Goal: Use online tool/utility

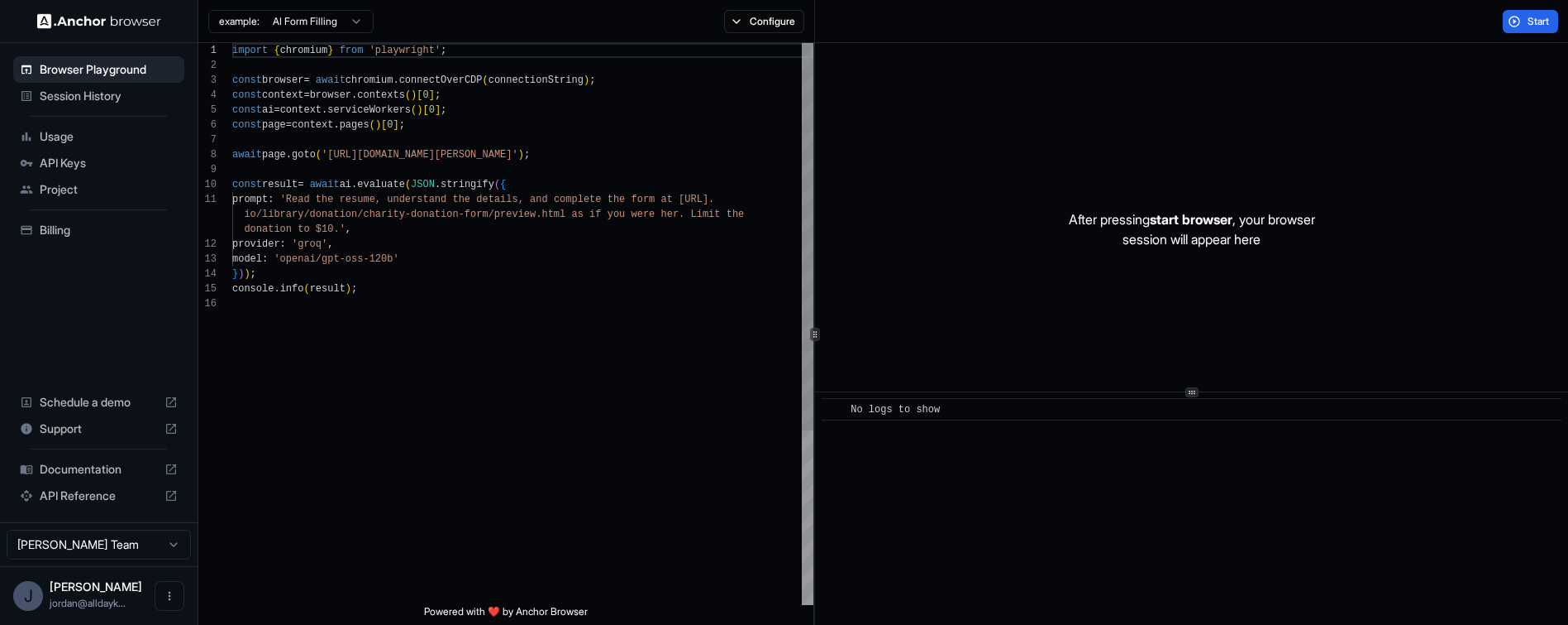
scroll to position [149, 0]
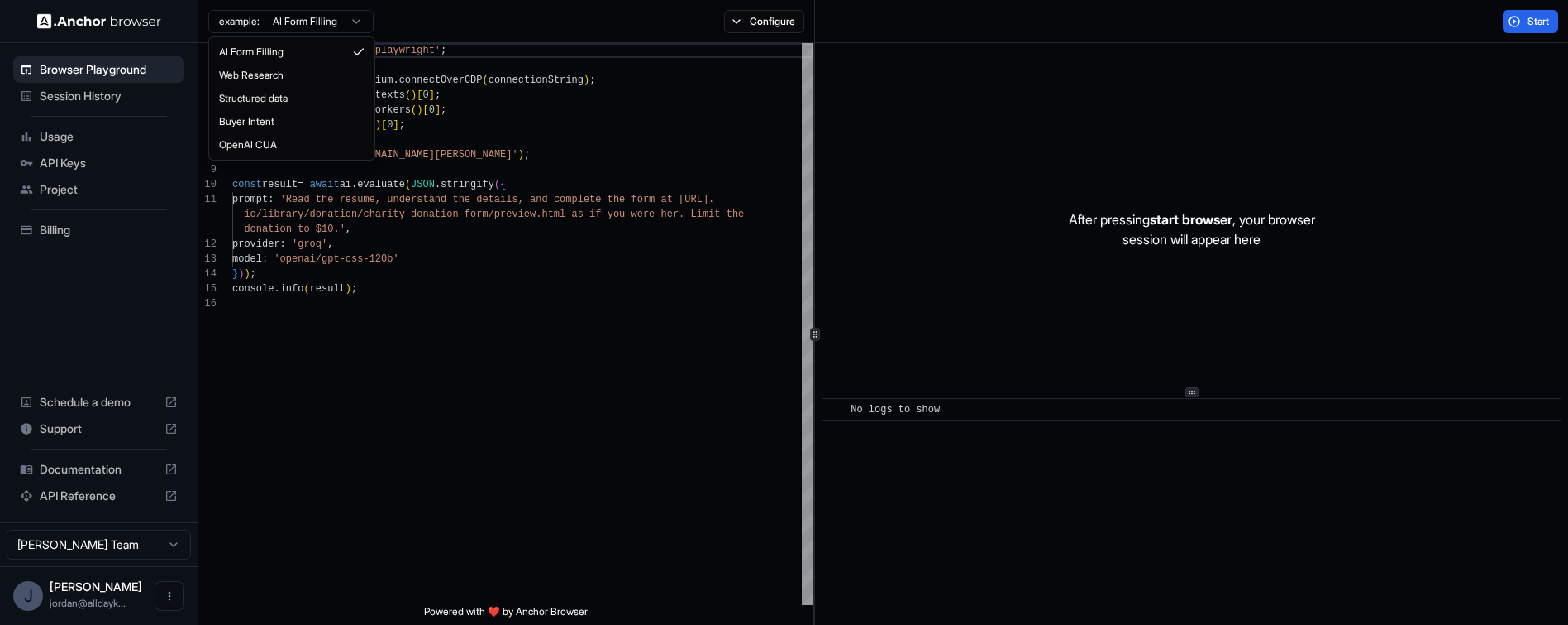
click at [331, 23] on html "Browser Playground Session History Usage API Keys Project Billing Schedule a de…" at bounding box center [784, 312] width 1568 height 625
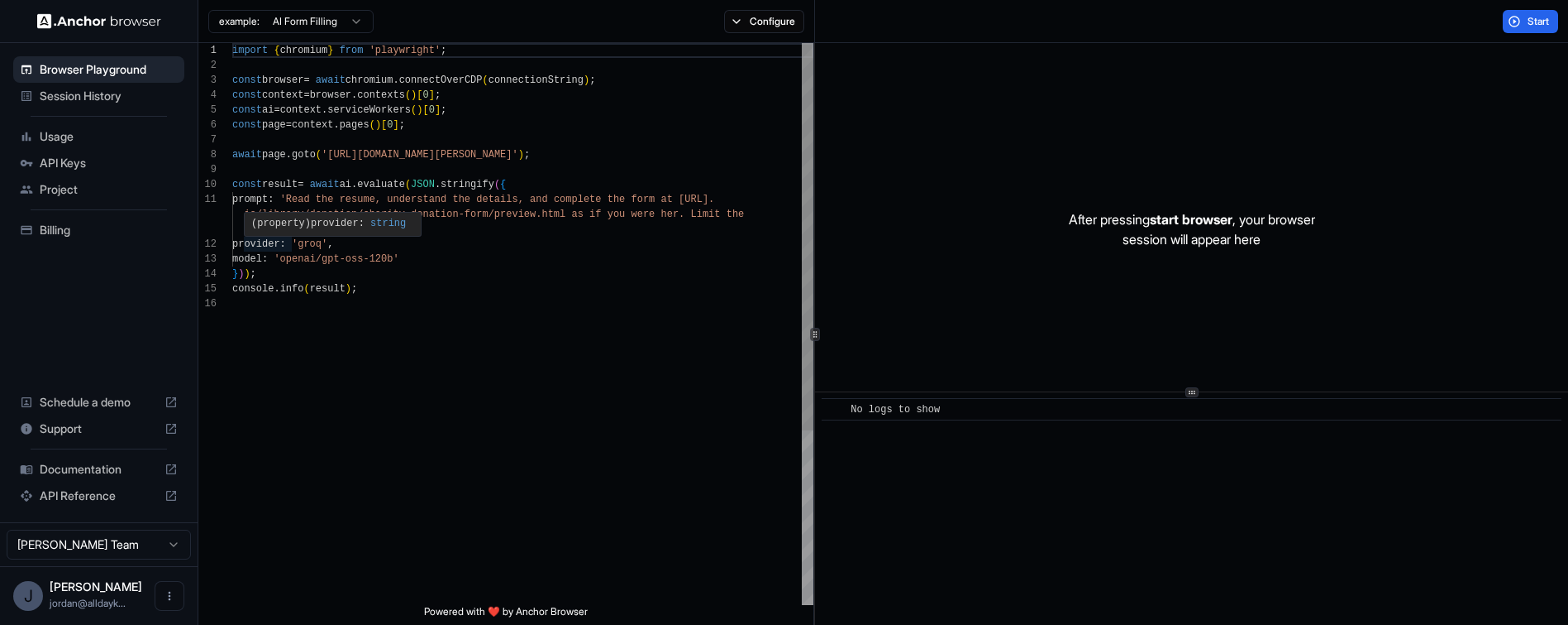
scroll to position [44, 0]
click at [268, 246] on div "import { chromium } from 'playwright' ; const browser = await chromium . connec…" at bounding box center [523, 450] width 581 height 814
click at [1528, 22] on span "Start" at bounding box center [1539, 21] width 23 height 13
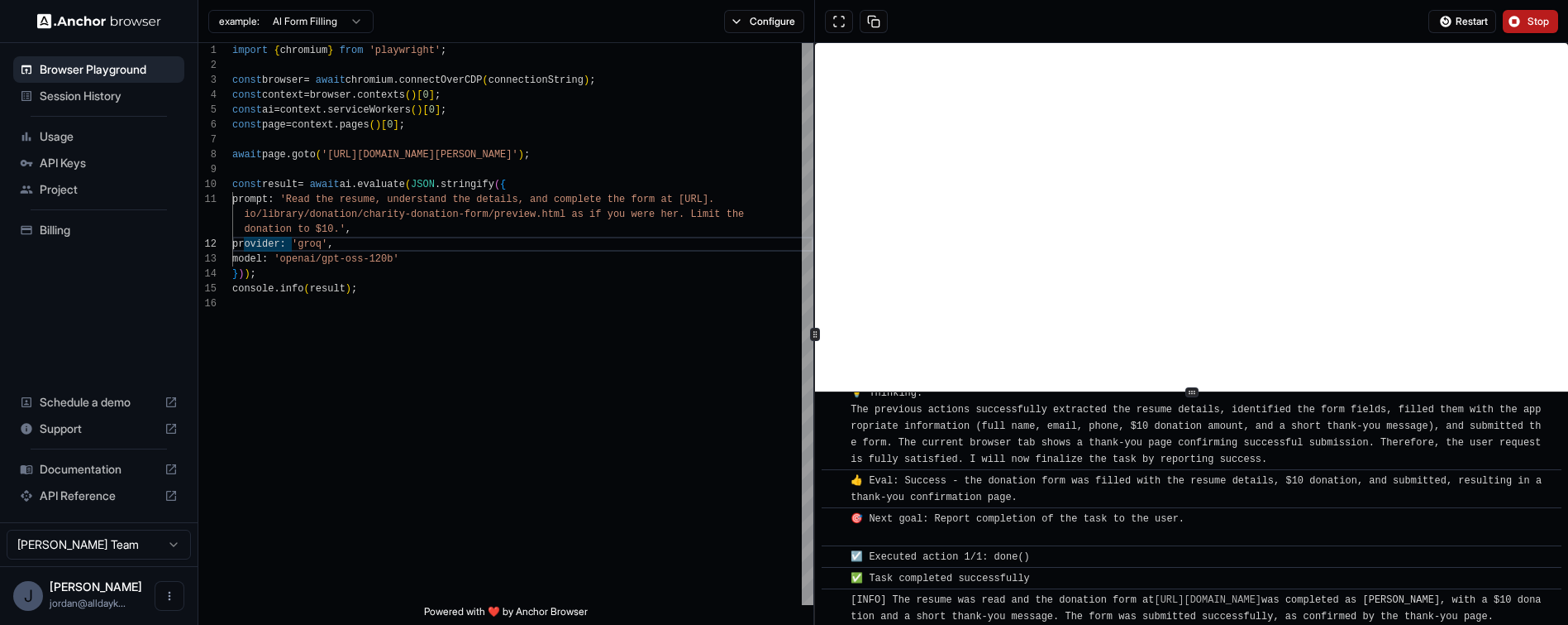
scroll to position [858, 0]
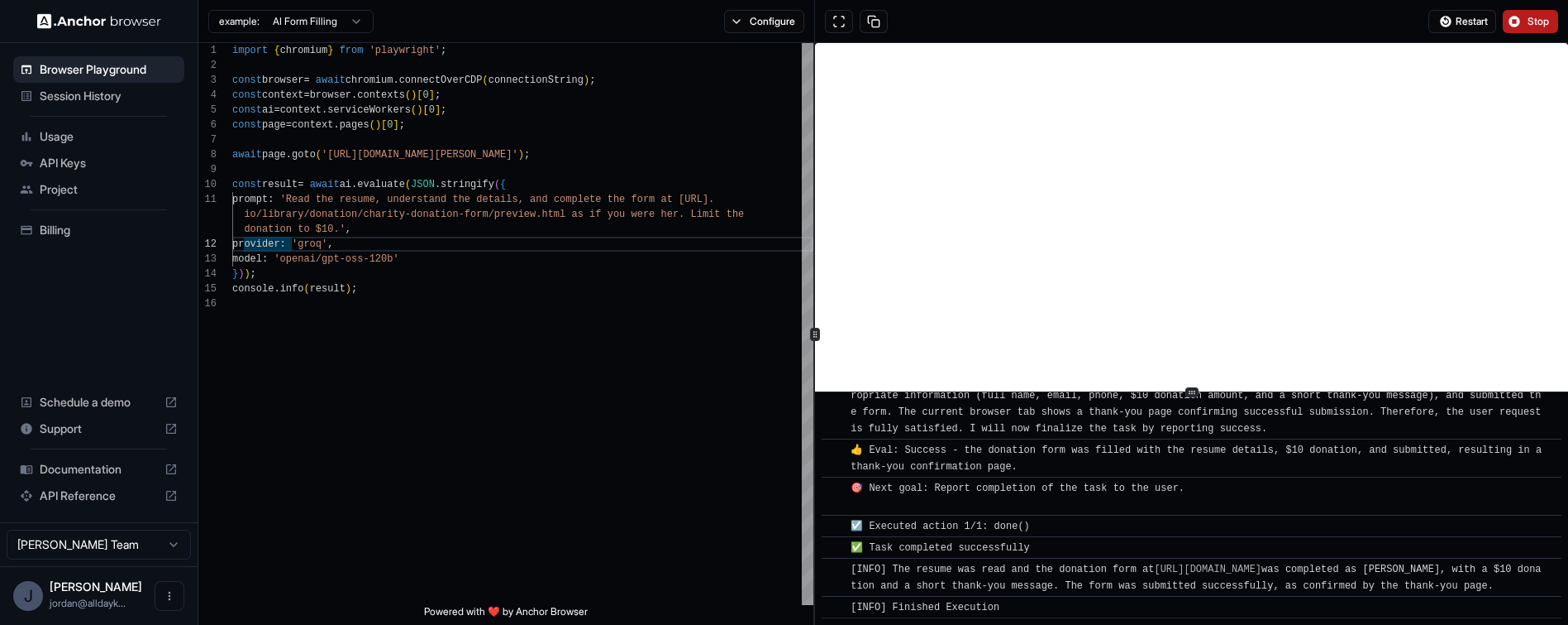
click at [106, 471] on span "Documentation" at bounding box center [98, 468] width 118 height 16
drag, startPoint x: 565, startPoint y: 154, endPoint x: 334, endPoint y: 157, distance: 231.0
click at [334, 157] on div "import { chromium } from 'playwright' ; const browser = await chromium . connec…" at bounding box center [523, 450] width 581 height 814
click at [540, 187] on div "import { chromium } from 'playwright' ; const browser = await chromium . connec…" at bounding box center [523, 450] width 581 height 814
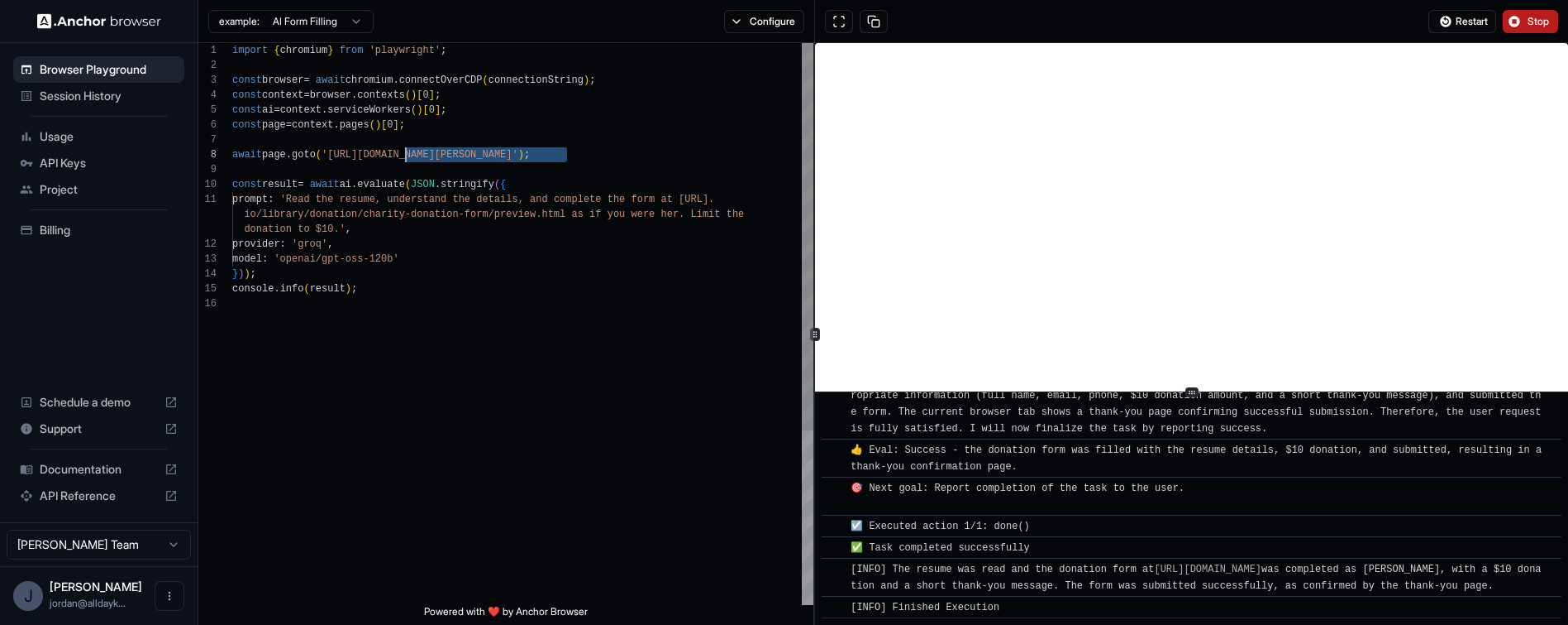
drag, startPoint x: 566, startPoint y: 154, endPoint x: 408, endPoint y: 160, distance: 158.1
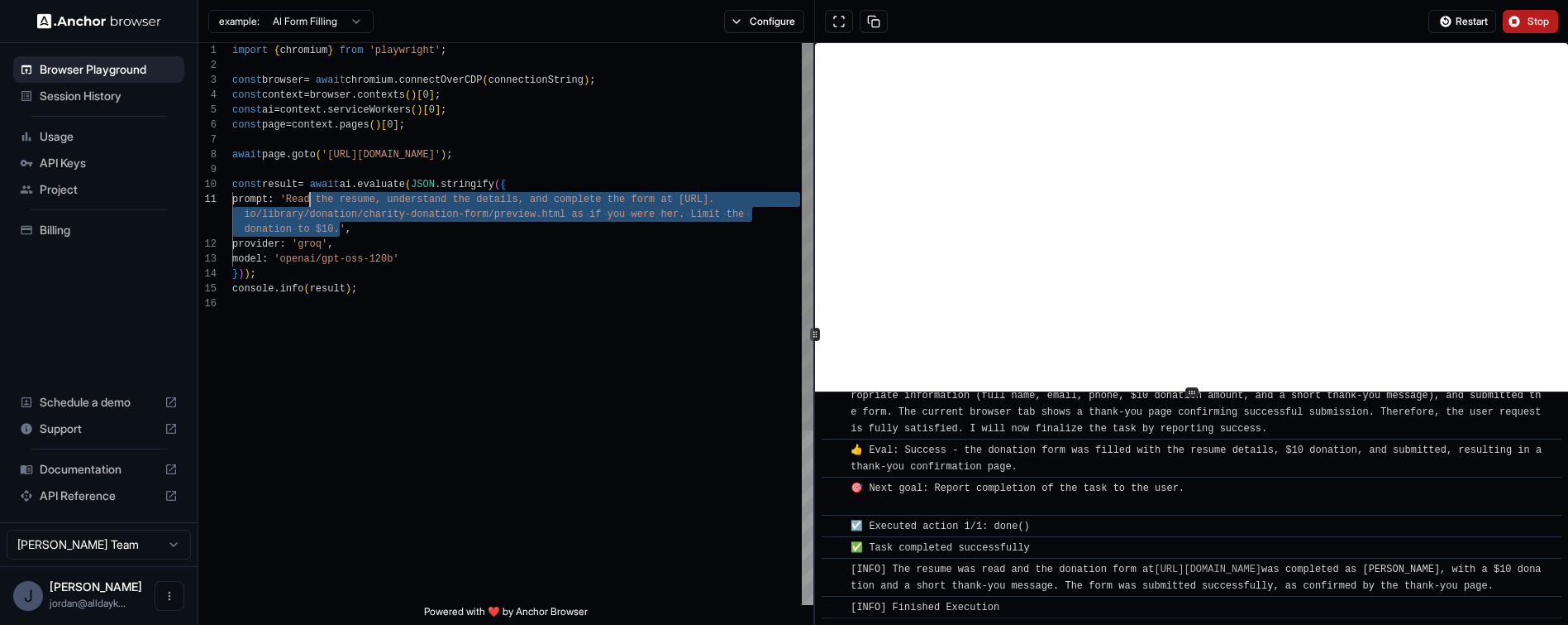
scroll to position [0, 0]
drag, startPoint x: 340, startPoint y: 229, endPoint x: 298, endPoint y: 205, distance: 48.4
click at [298, 205] on div "import { chromium } from 'playwright' ; const browser = await chromium . connec…" at bounding box center [523, 450] width 581 height 814
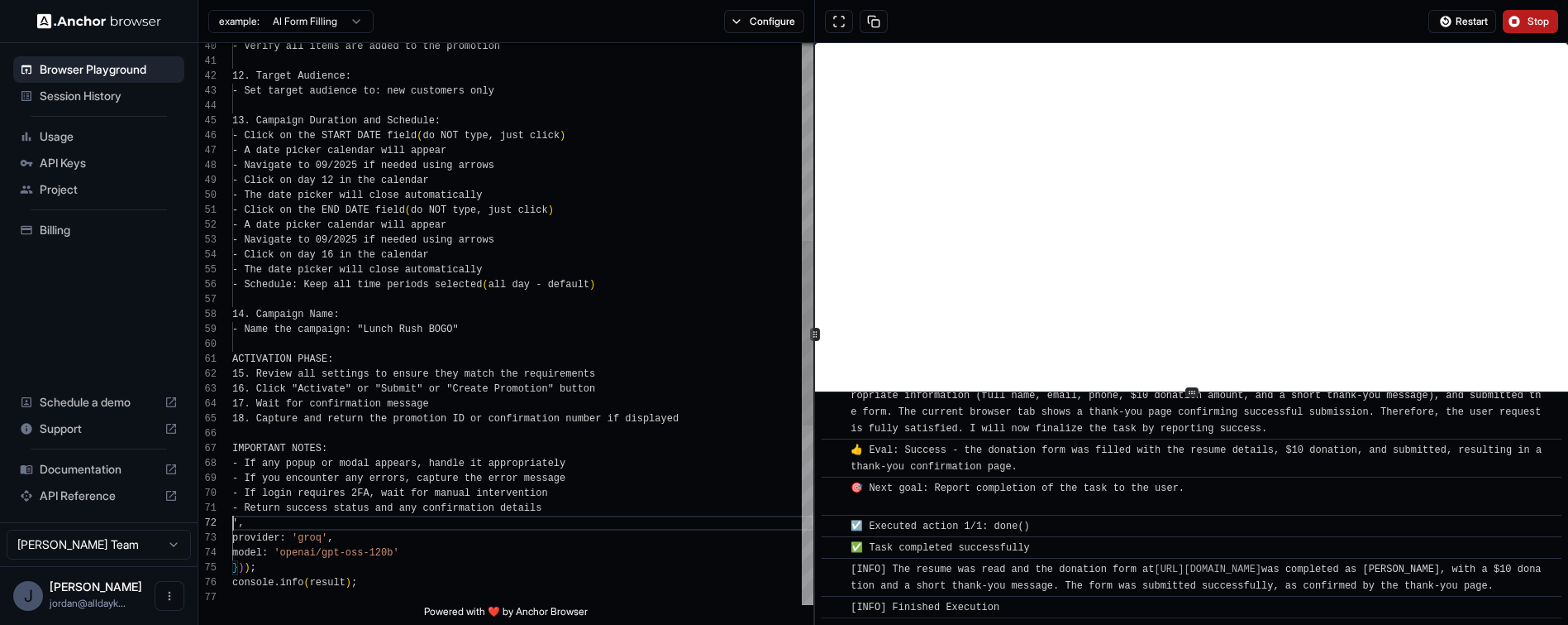
scroll to position [30, 0]
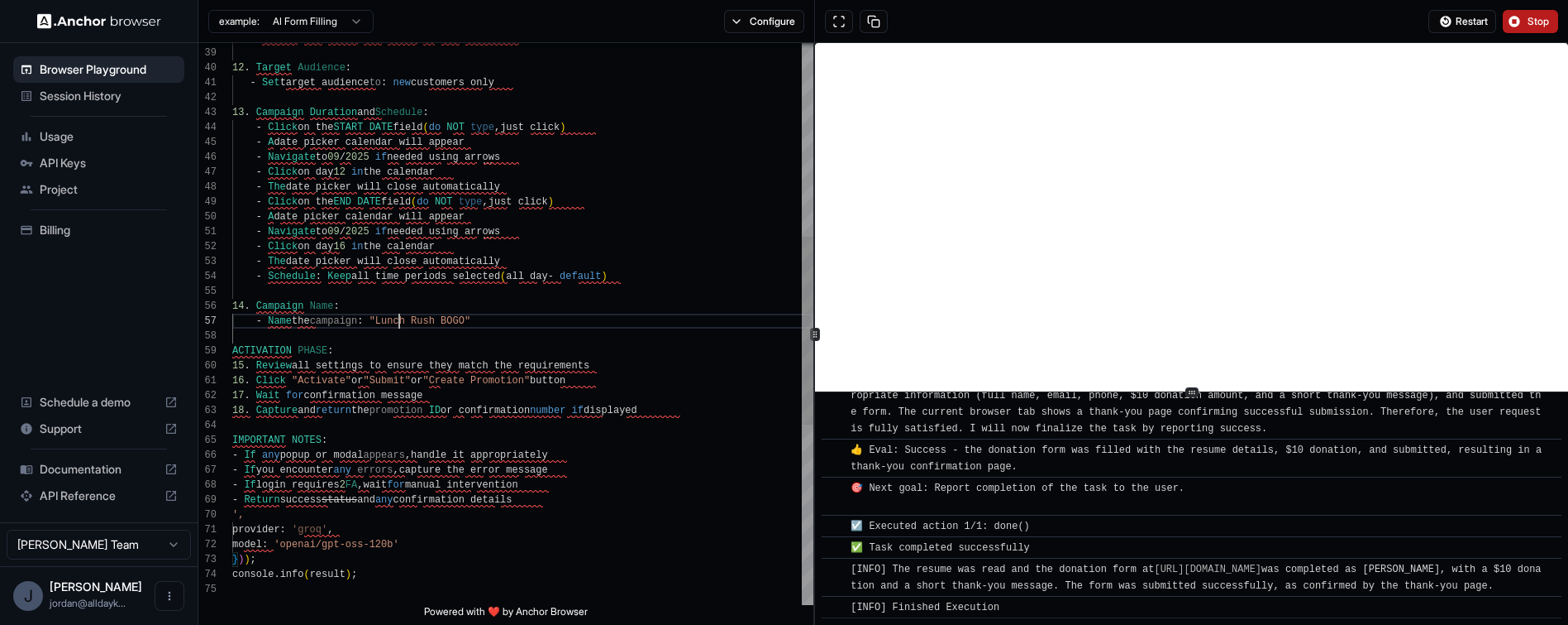
scroll to position [104, 0]
click at [398, 318] on div "12 . Target Audience : - Set target audience to : new customers only 13 . Campa…" at bounding box center [523, 304] width 581 height 1679
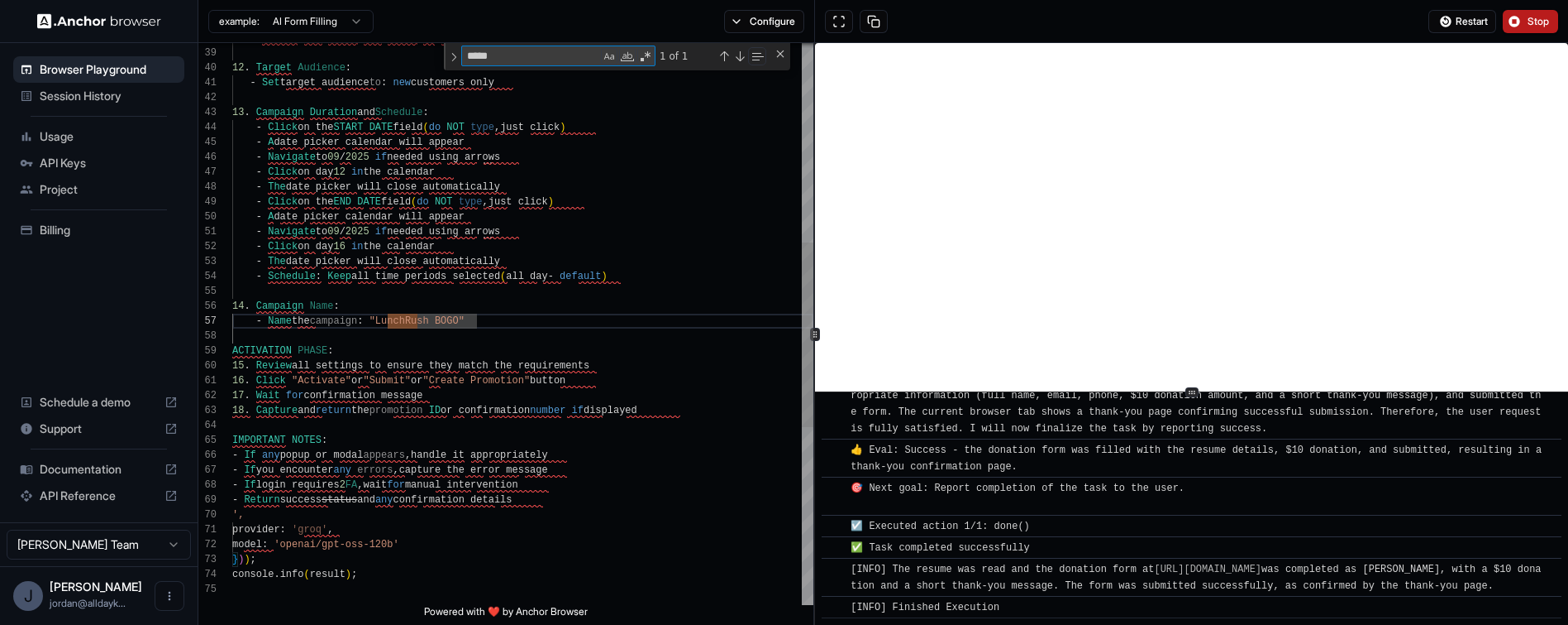
type textarea "**********"
type textarea "*"
click at [726, 57] on div "Previous Match (⇧Enter)" at bounding box center [724, 57] width 13 height 13
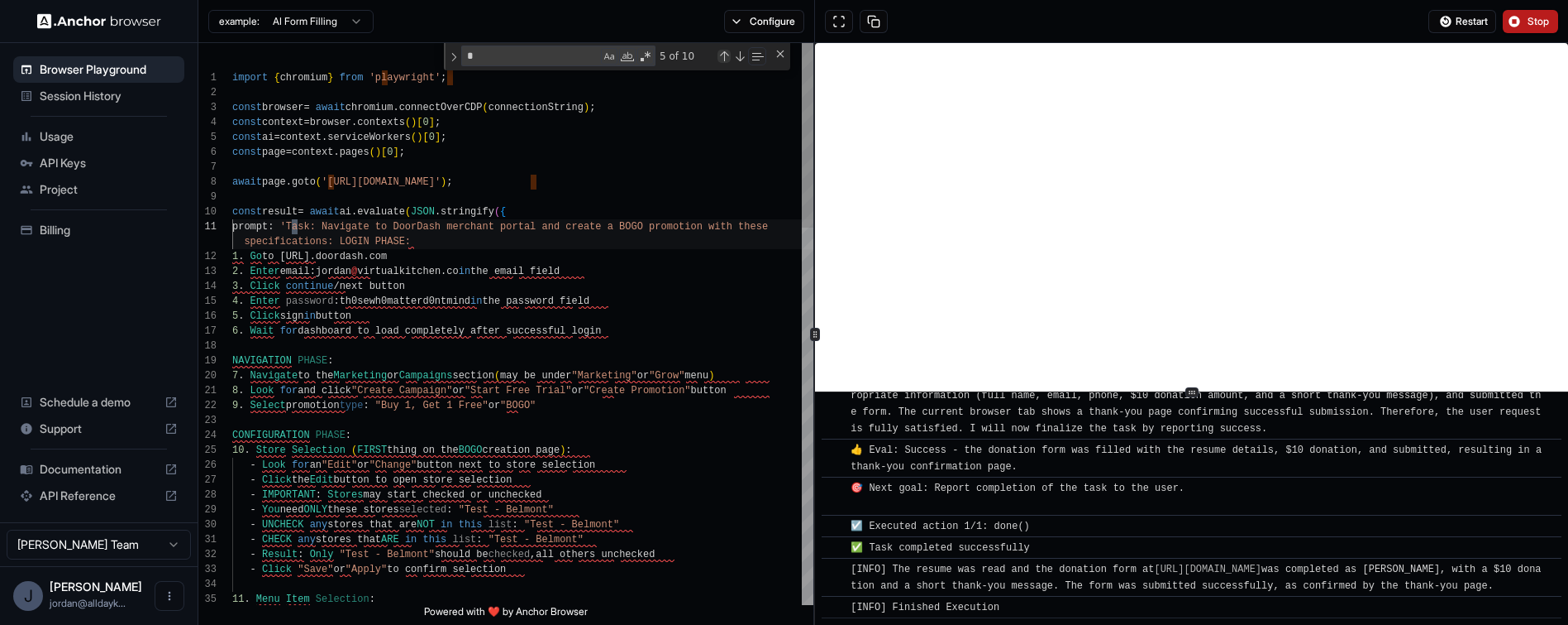
click at [726, 57] on div "Previous Match (⇧Enter)" at bounding box center [724, 57] width 13 height 13
click at [740, 59] on div "Next Match (Enter)" at bounding box center [740, 57] width 13 height 13
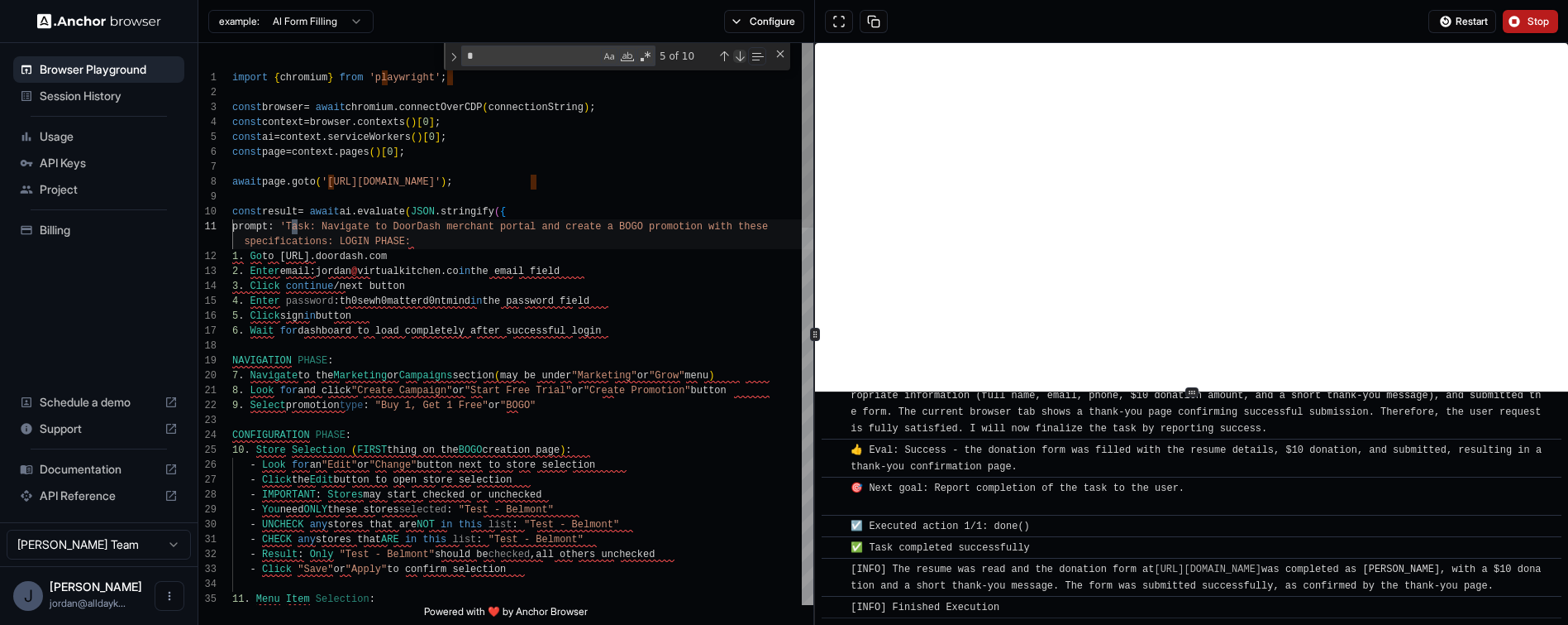
click at [740, 59] on div "Next Match (Enter)" at bounding box center [740, 57] width 13 height 13
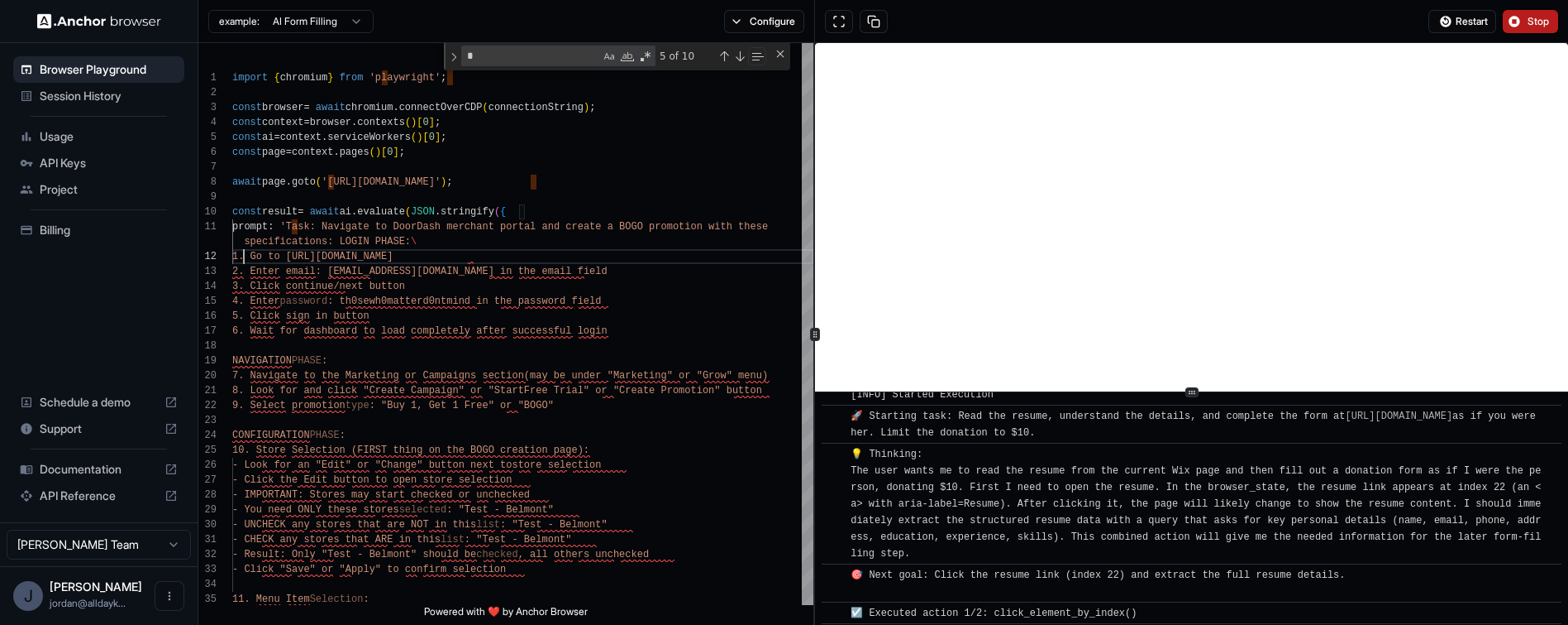
scroll to position [0, 0]
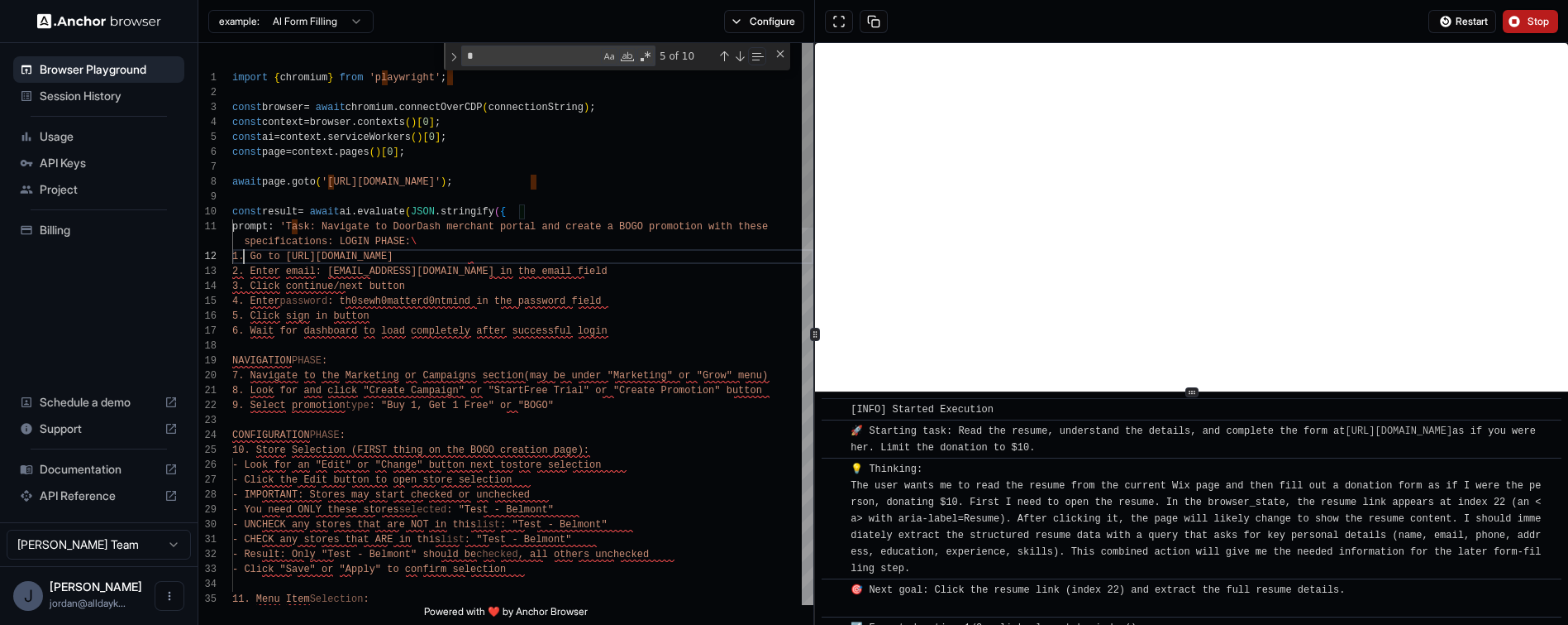
type textarea "**********"
drag, startPoint x: 445, startPoint y: 158, endPoint x: 222, endPoint y: 153, distance: 223.1
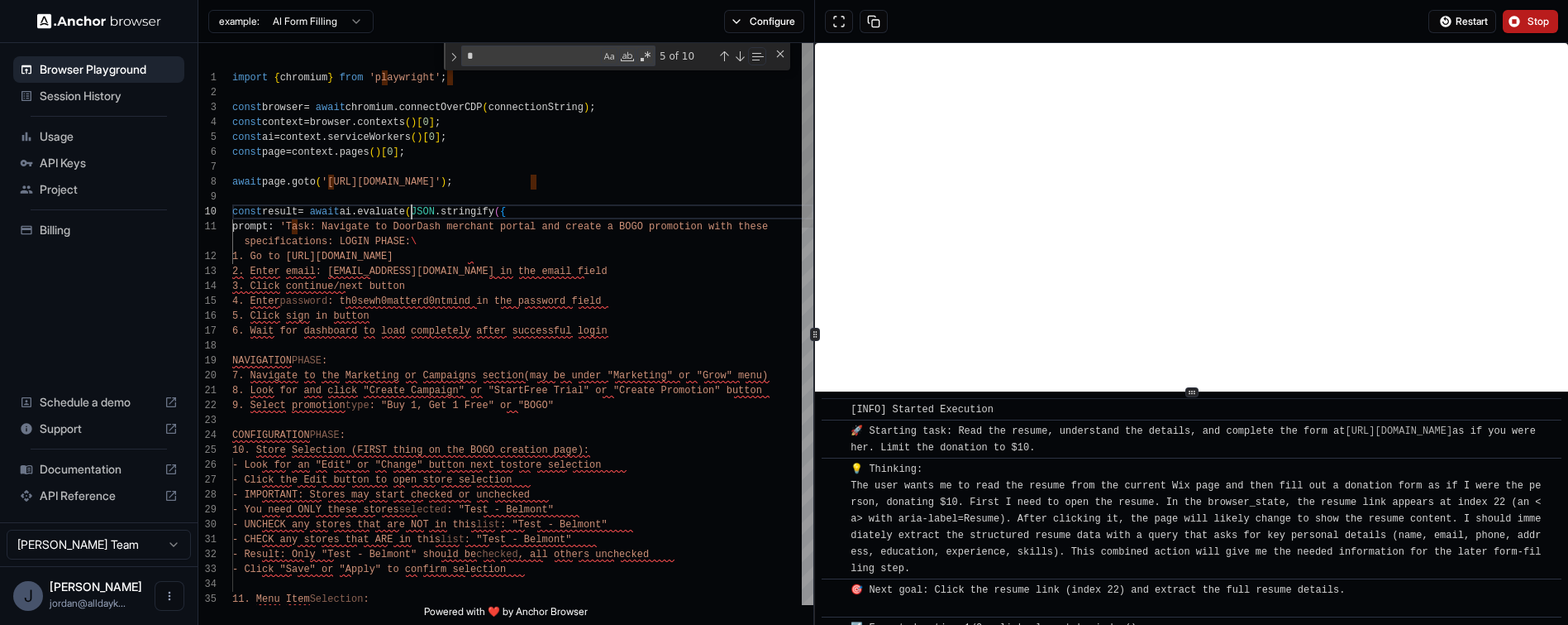
scroll to position [134, 0]
click at [95, 465] on span "Documentation" at bounding box center [98, 468] width 118 height 16
